Goal: Navigation & Orientation: Find specific page/section

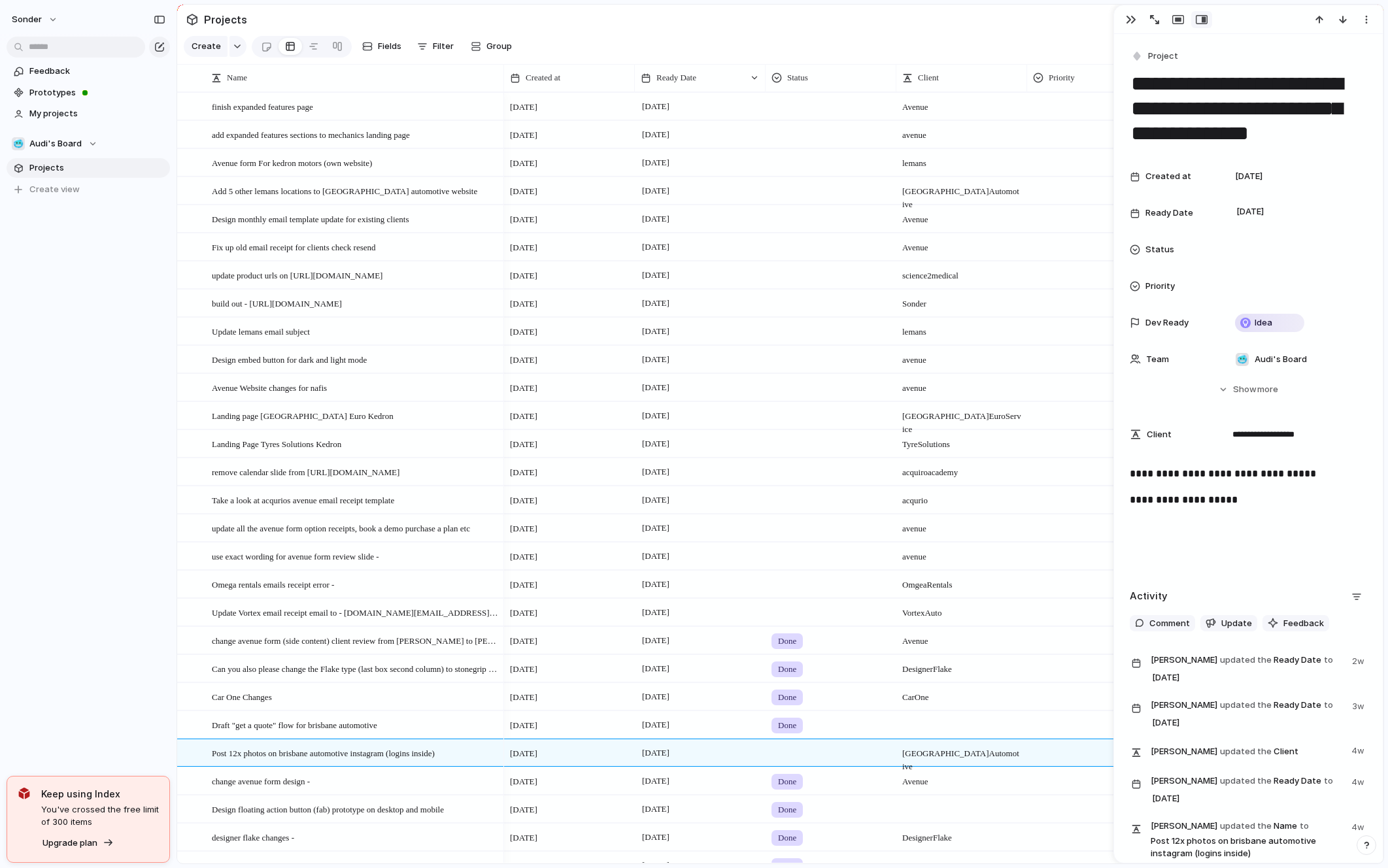
scroll to position [202, 0]
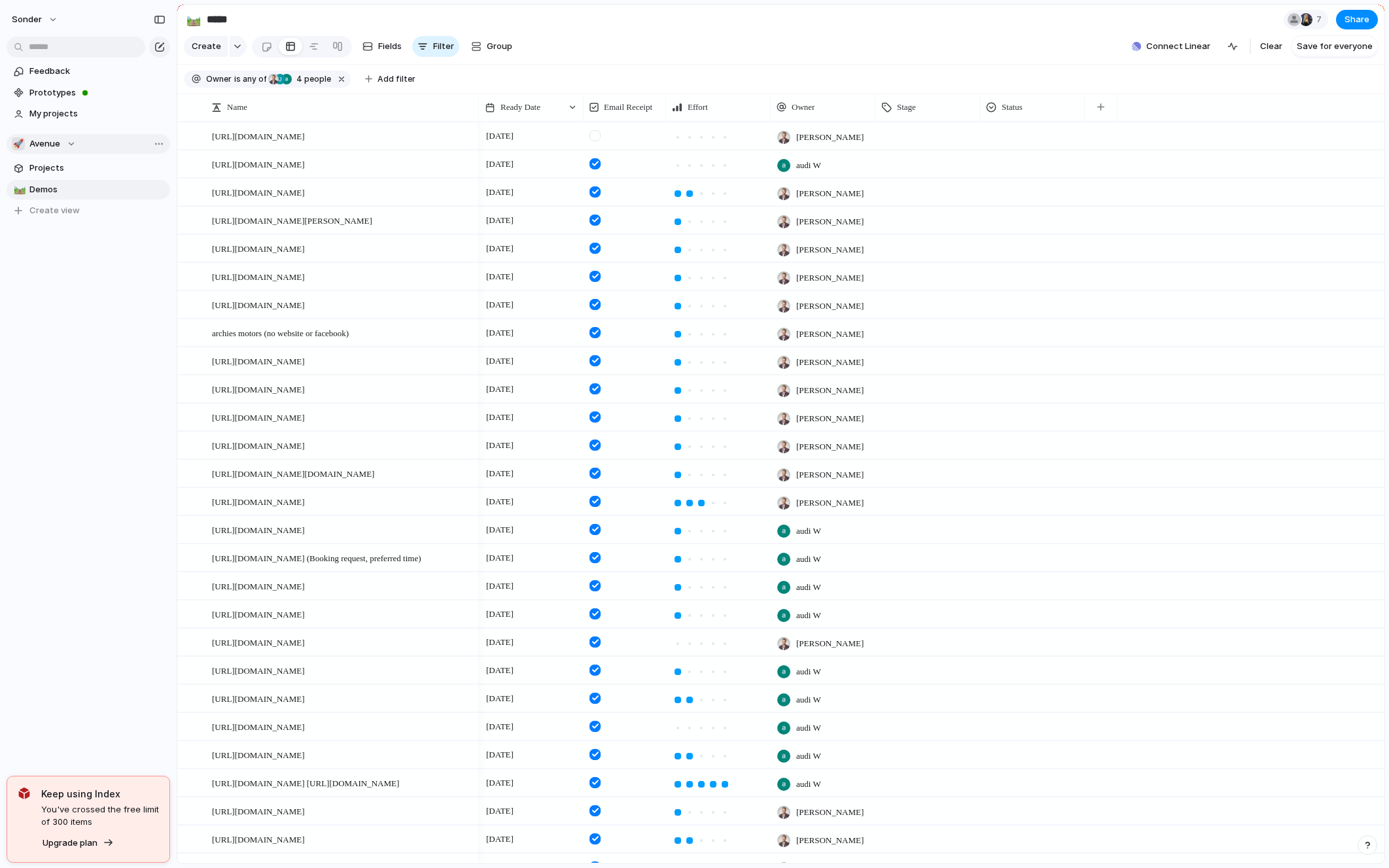
click at [53, 150] on span "Avenue" at bounding box center [45, 144] width 31 height 13
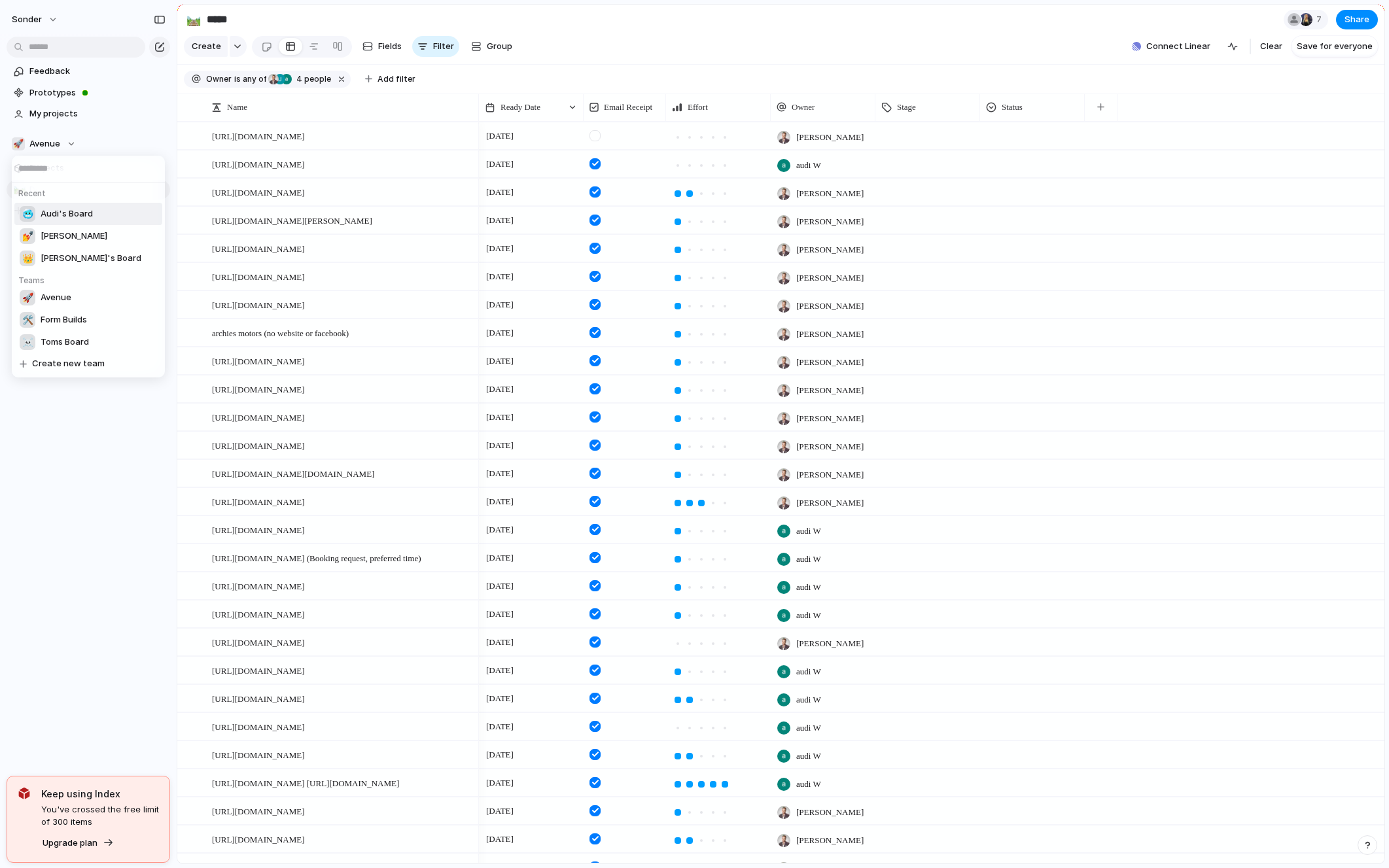
click at [69, 216] on span "Audi's Board" at bounding box center [67, 214] width 53 height 13
